Goal: Task Accomplishment & Management: Complete application form

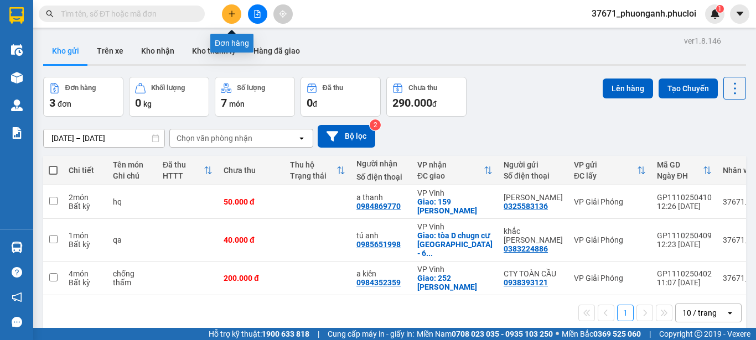
click at [235, 12] on icon "plus" at bounding box center [232, 14] width 8 height 8
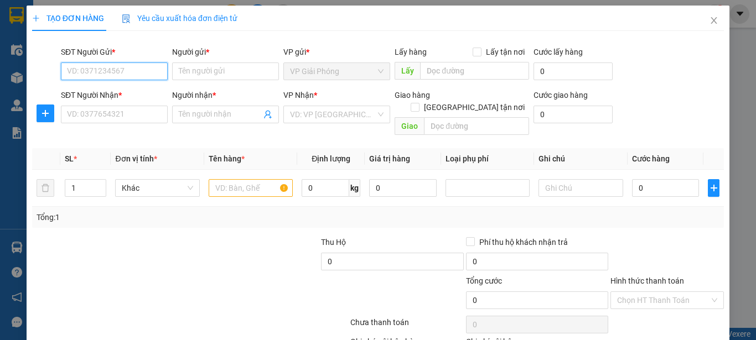
click at [150, 70] on input "SĐT Người Gửi *" at bounding box center [114, 72] width 107 height 18
type input "0"
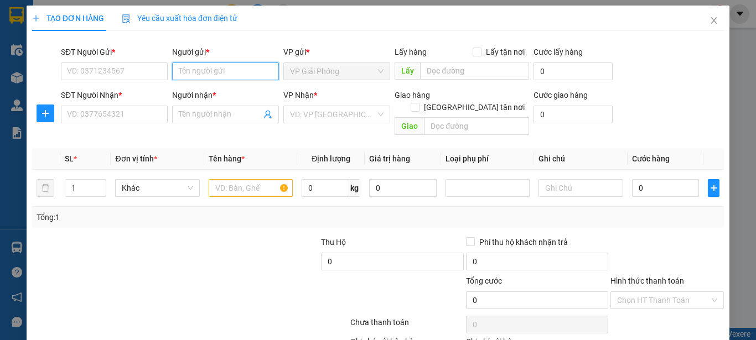
click at [217, 75] on input "Người gửi *" at bounding box center [225, 72] width 107 height 18
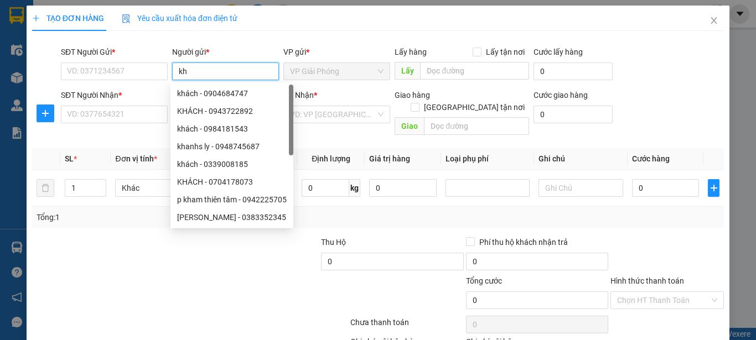
type input "k"
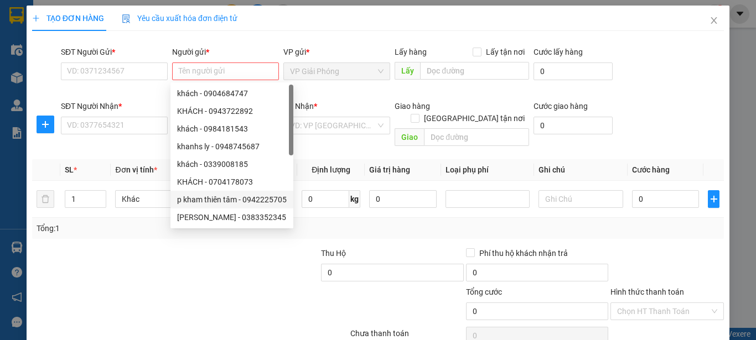
click at [211, 325] on div at bounding box center [190, 336] width 318 height 22
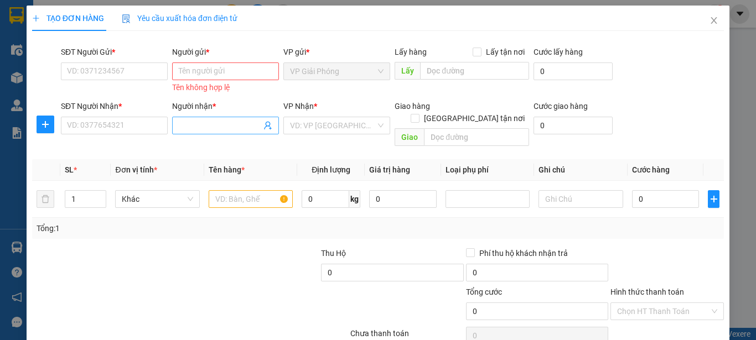
click at [201, 124] on input "Người nhận *" at bounding box center [220, 126] width 82 height 12
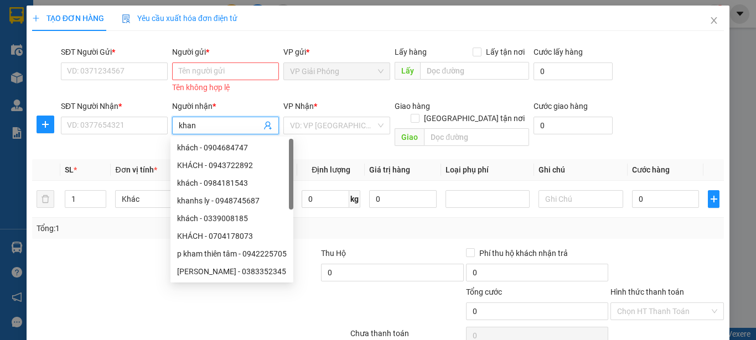
type input "khanh"
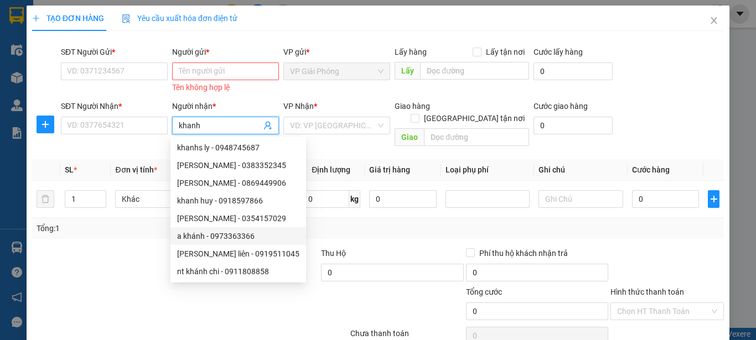
click at [213, 238] on div "a khánh - 0973363366" at bounding box center [238, 236] width 122 height 12
type input "0973363366"
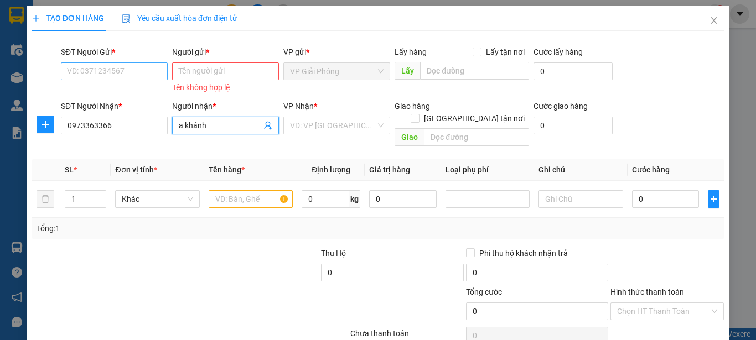
type input "a khánh"
click at [134, 63] on input "SĐT Người Gửi *" at bounding box center [114, 72] width 107 height 18
click at [190, 70] on input "Người gửi *" at bounding box center [225, 72] width 107 height 18
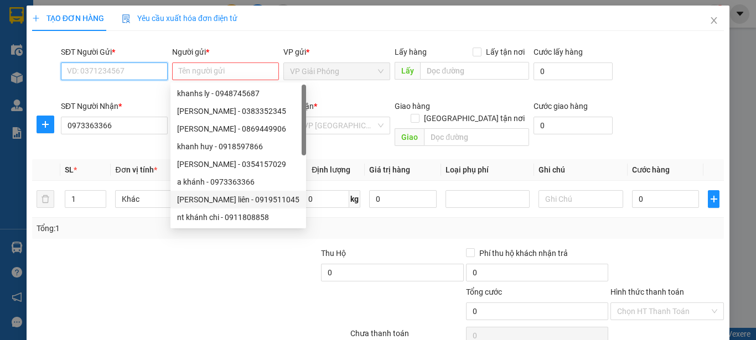
click at [127, 71] on input "SĐT Người Gửi *" at bounding box center [114, 72] width 107 height 18
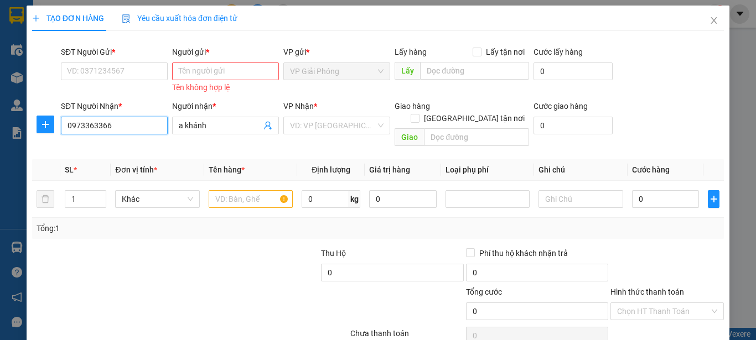
click at [143, 127] on input "0973363366" at bounding box center [114, 126] width 107 height 18
click at [151, 128] on input "0973363366" at bounding box center [114, 126] width 107 height 18
type input "0"
click at [204, 123] on input "a khánh" at bounding box center [220, 126] width 82 height 12
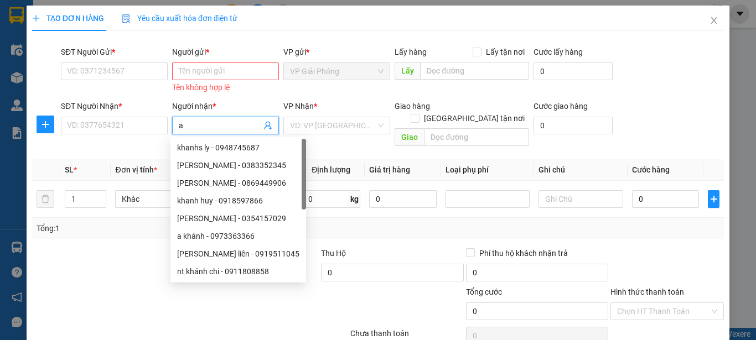
type input "a"
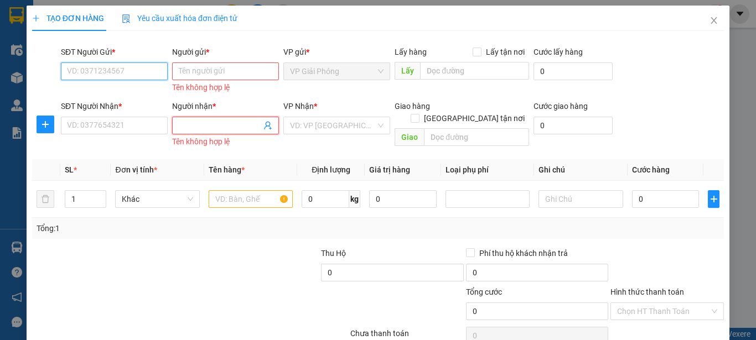
click at [104, 71] on input "SĐT Người Gửi *" at bounding box center [114, 72] width 107 height 18
type input "0325870850"
click at [122, 87] on div "0325870850 - bếpDusLER" at bounding box center [113, 94] width 106 height 18
type input "bếpDusLER"
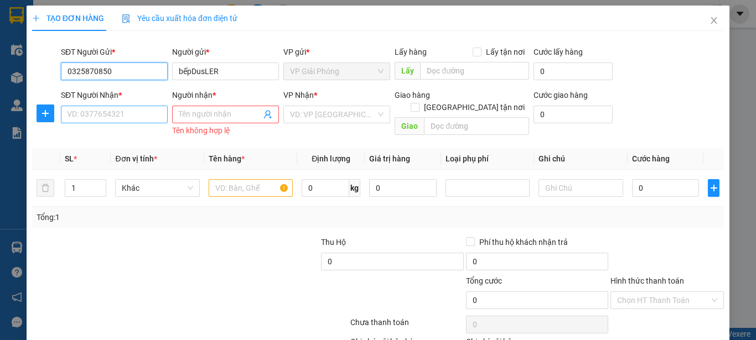
type input "0325870850"
click at [97, 116] on input "SĐT Người Nhận *" at bounding box center [114, 115] width 107 height 18
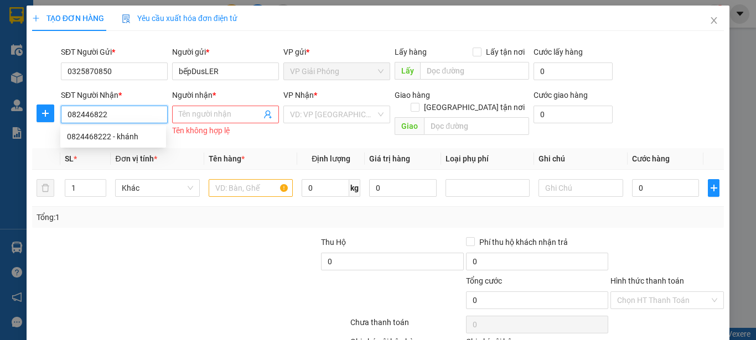
type input "0824468222"
click at [102, 137] on div "0824468222 - khánh" at bounding box center [113, 137] width 92 height 12
type input "Khánh"
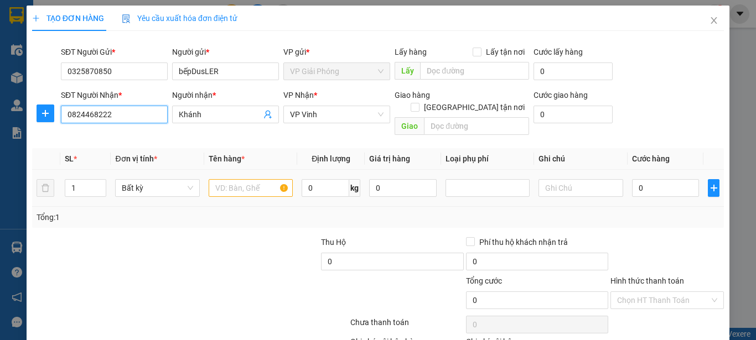
type input "0824468222"
click at [91, 190] on td "1" at bounding box center [85, 188] width 51 height 37
click at [80, 180] on input "1" at bounding box center [85, 188] width 41 height 17
type input "2"
click at [632, 179] on input "0" at bounding box center [666, 188] width 68 height 18
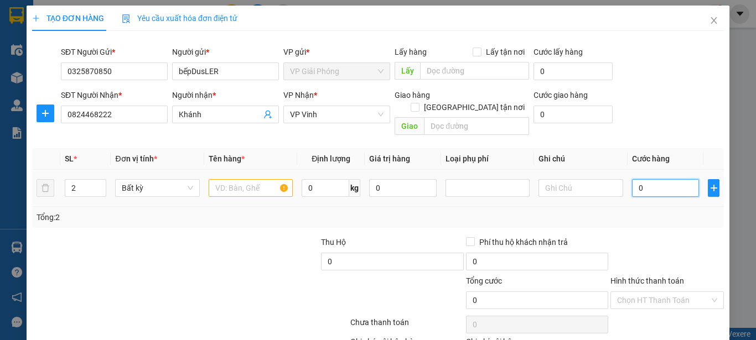
click at [632, 179] on input "0" at bounding box center [666, 188] width 68 height 18
click at [242, 179] on input "text" at bounding box center [251, 188] width 84 height 18
type input "phụ kiện bếp"
click at [632, 179] on input "0" at bounding box center [666, 188] width 68 height 18
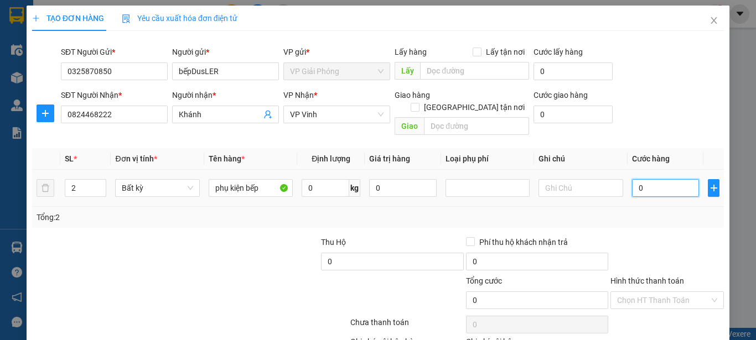
click at [632, 179] on input "0" at bounding box center [666, 188] width 68 height 18
type input "90"
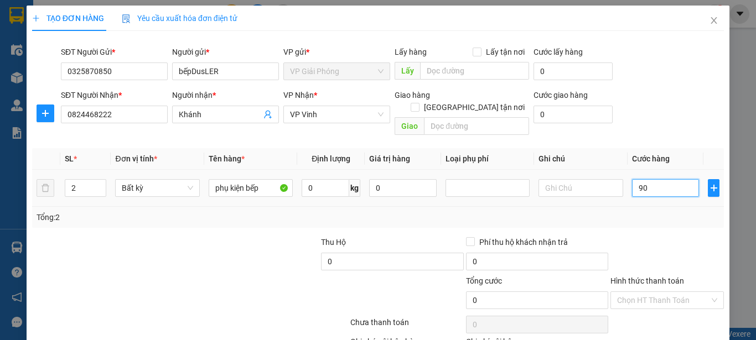
type input "90"
type input "900"
type input "9.000"
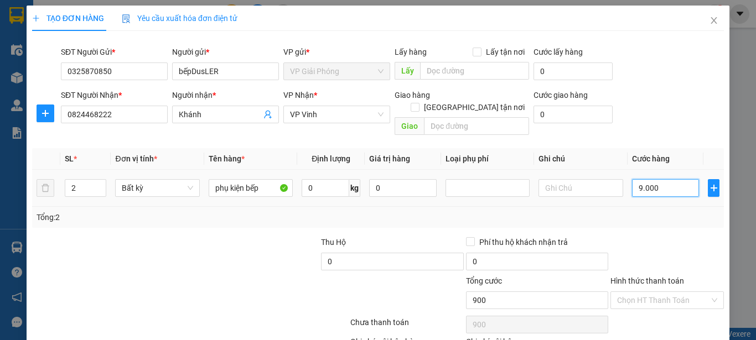
type input "9.000"
type input "90.000"
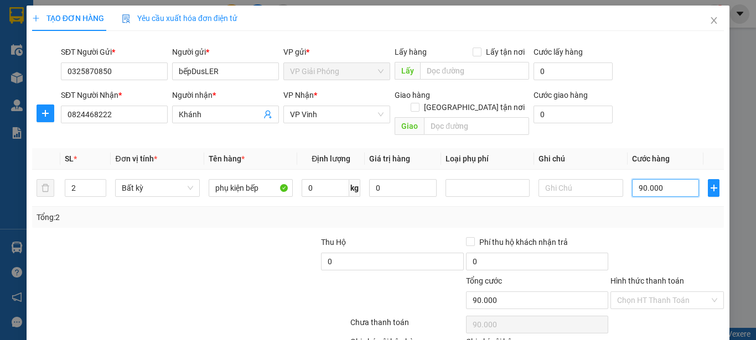
scroll to position [55, 0]
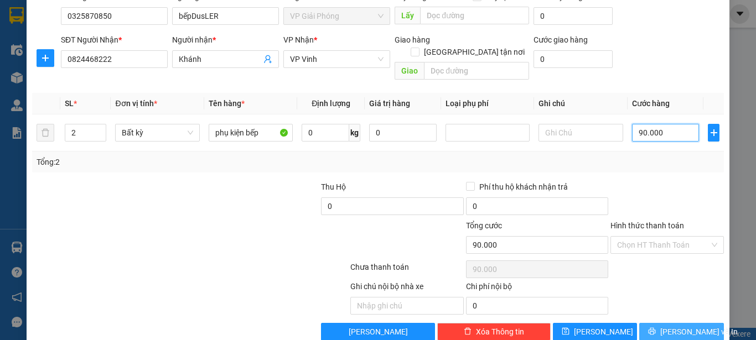
type input "90.000"
click at [672, 326] on span "Lưu và In" at bounding box center [698, 332] width 77 height 12
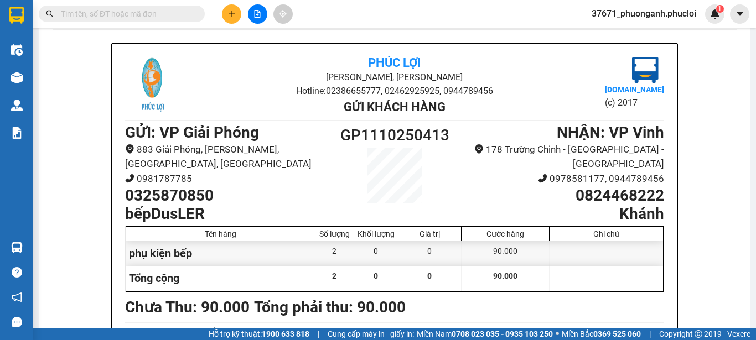
scroll to position [55, 0]
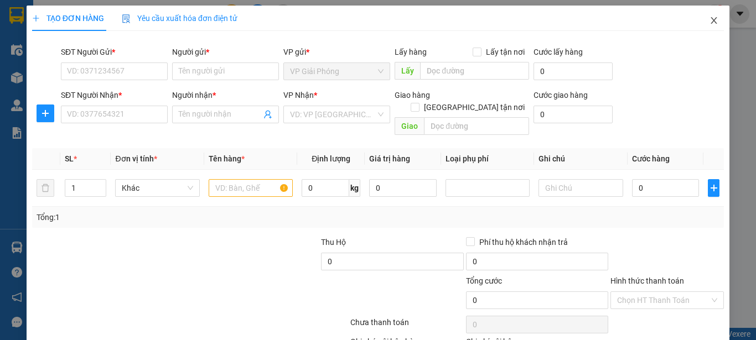
click at [700, 19] on span "Close" at bounding box center [713, 21] width 31 height 31
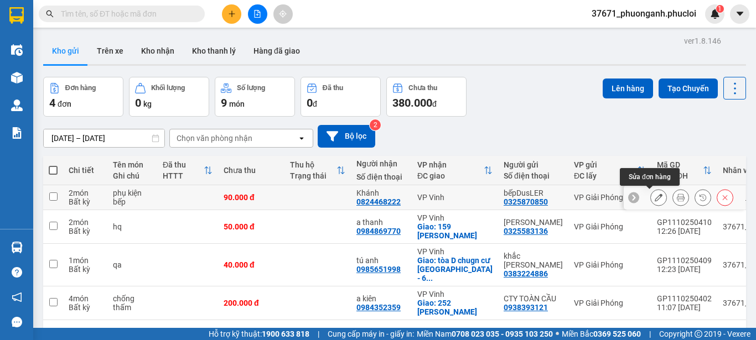
click at [655, 200] on icon at bounding box center [659, 198] width 8 height 8
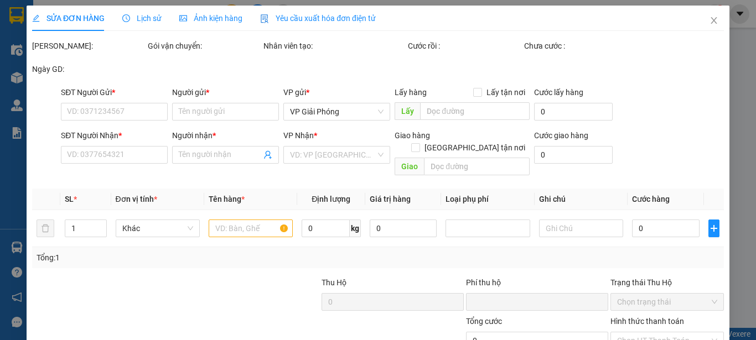
type input "0325870850"
type input "bếpDusLER"
type input "0824468222"
type input "Khánh"
type input "0"
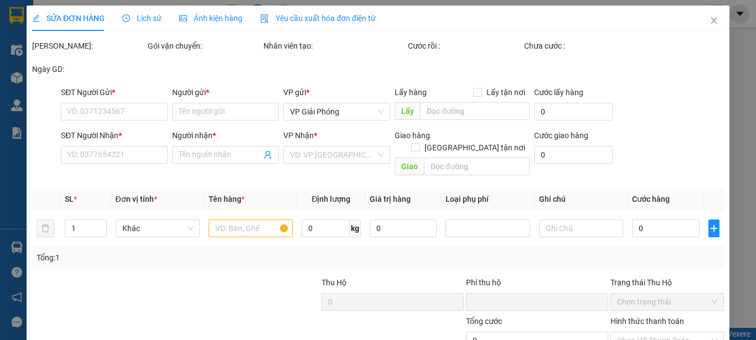
type input "90.000"
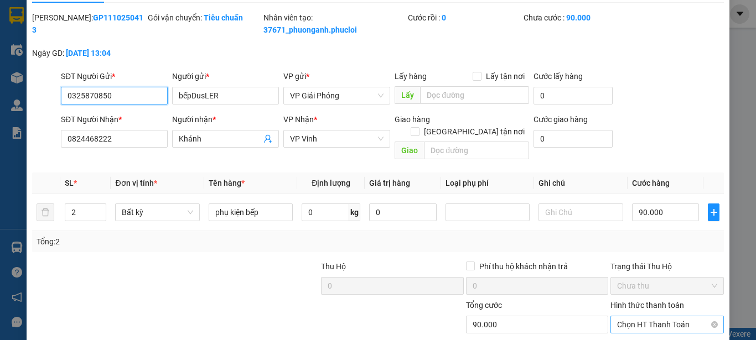
scroll to position [55, 0]
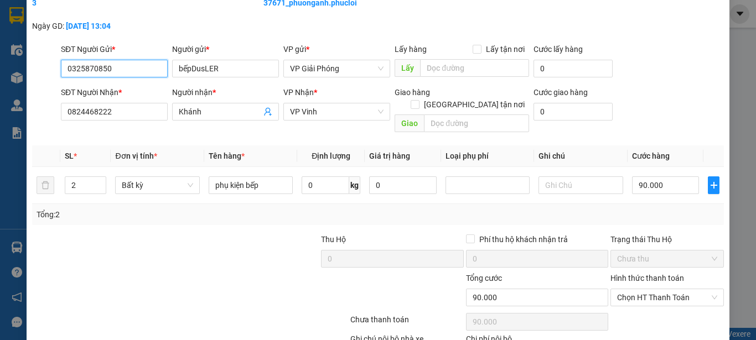
click at [648, 251] on span "Chưa thu" at bounding box center [667, 259] width 100 height 17
click at [668, 251] on span "Chưa thu" at bounding box center [667, 259] width 100 height 17
click at [660, 289] on span "Chọn HT Thanh Toán" at bounding box center [667, 297] width 100 height 17
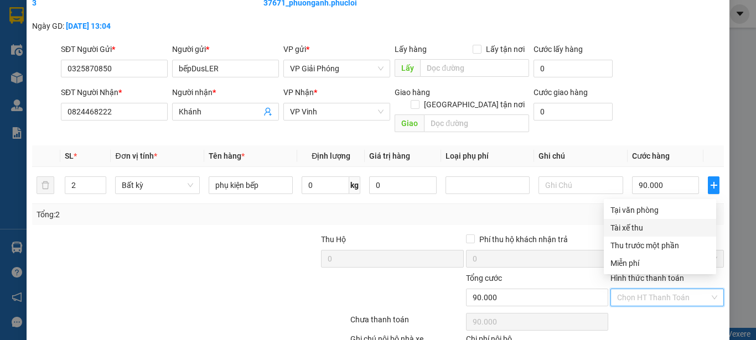
click at [646, 227] on div "Tài xế thu" at bounding box center [659, 228] width 99 height 12
type input "0"
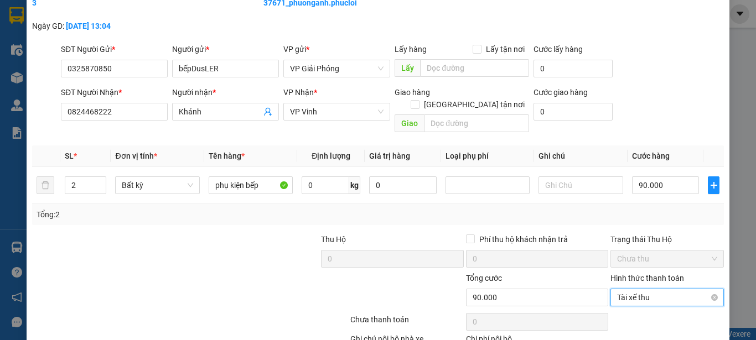
click at [646, 289] on span "Tài xế thu" at bounding box center [667, 297] width 100 height 17
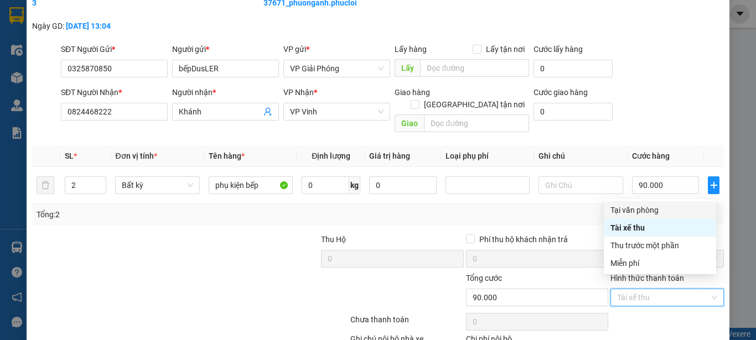
click at [647, 214] on div "Tại văn phòng" at bounding box center [659, 210] width 99 height 12
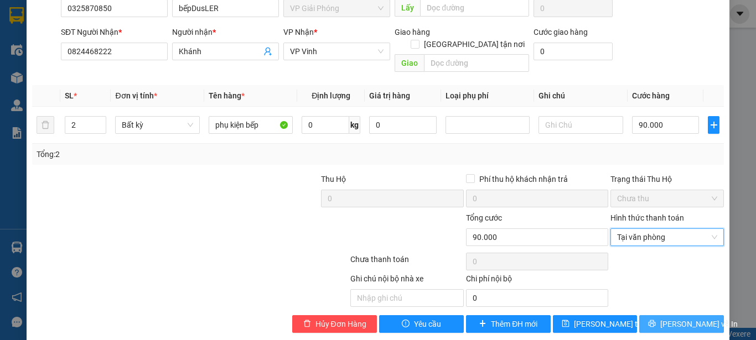
scroll to position [118, 0]
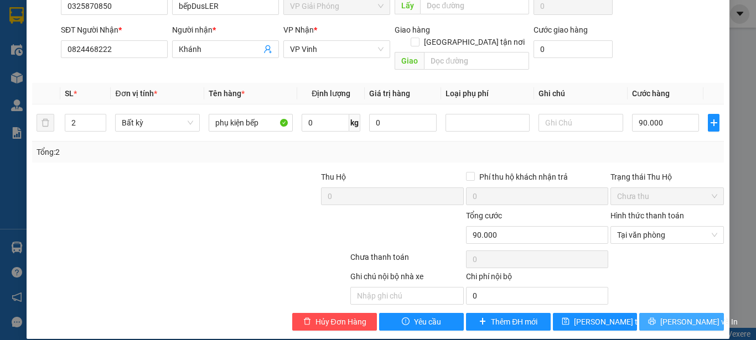
click at [683, 316] on span "Lưu và In" at bounding box center [698, 322] width 77 height 12
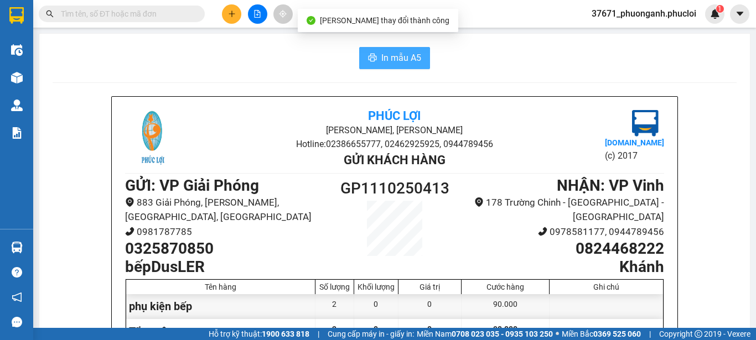
click at [406, 53] on span "In mẫu A5" at bounding box center [401, 58] width 40 height 14
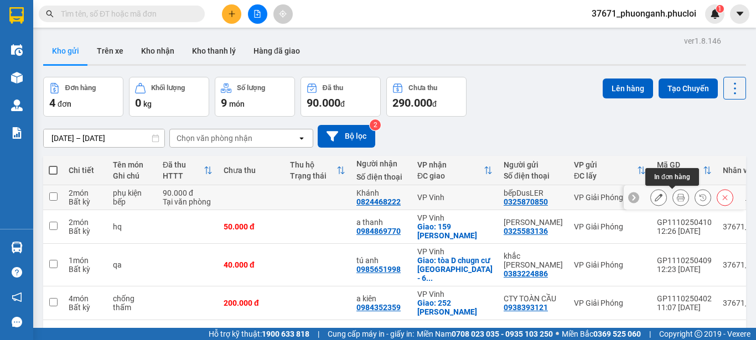
click at [673, 196] on button at bounding box center [680, 197] width 15 height 19
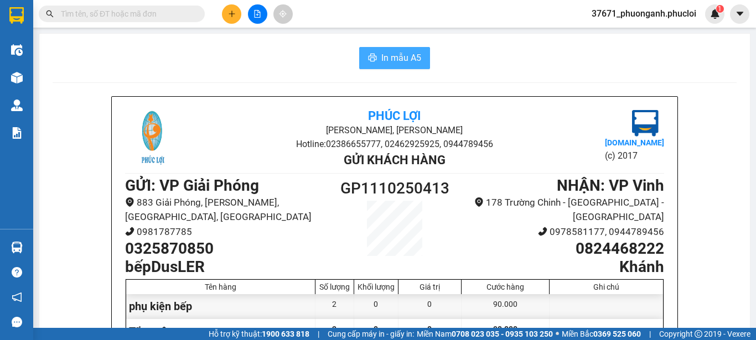
click at [415, 55] on span "In mẫu A5" at bounding box center [401, 58] width 40 height 14
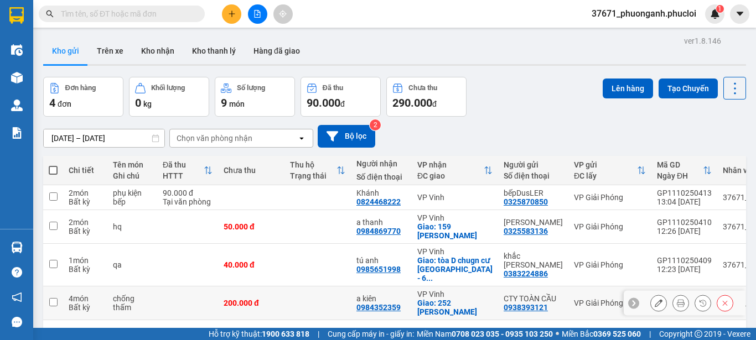
scroll to position [80, 14]
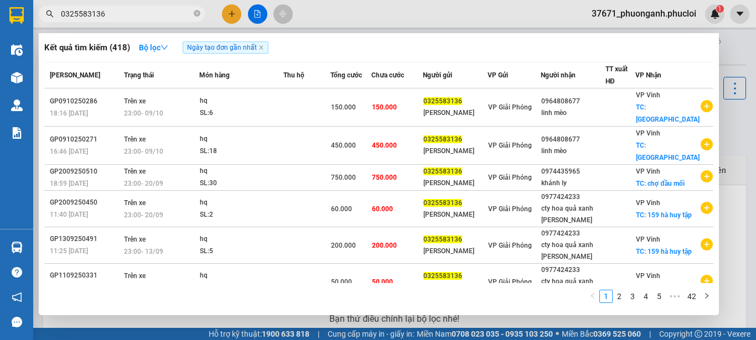
click at [194, 14] on icon "close-circle" at bounding box center [197, 13] width 7 height 7
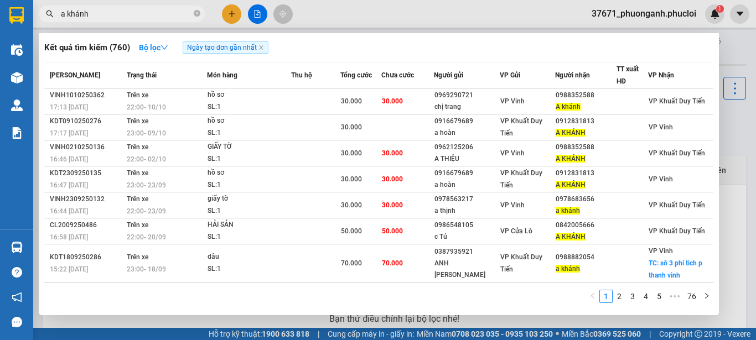
type input "a khánh"
click at [194, 15] on icon "close-circle" at bounding box center [197, 13] width 7 height 7
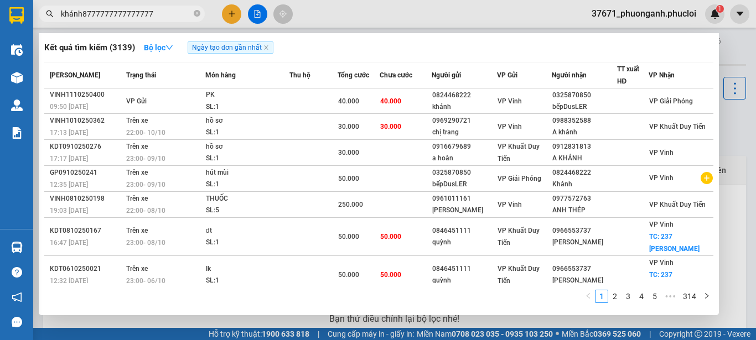
type input "khánh87777777777777777"
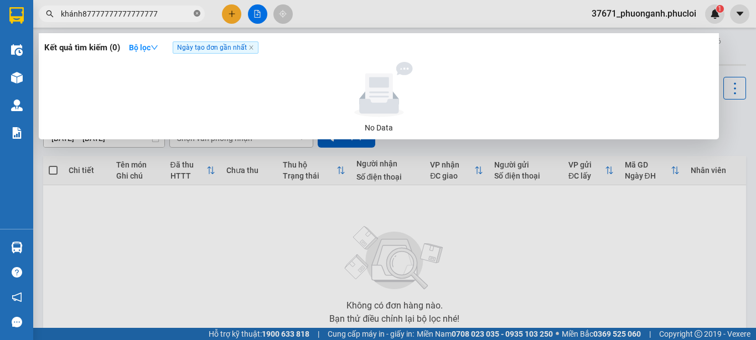
click at [194, 17] on icon "close-circle" at bounding box center [197, 13] width 7 height 7
